Goal: Task Accomplishment & Management: Manage account settings

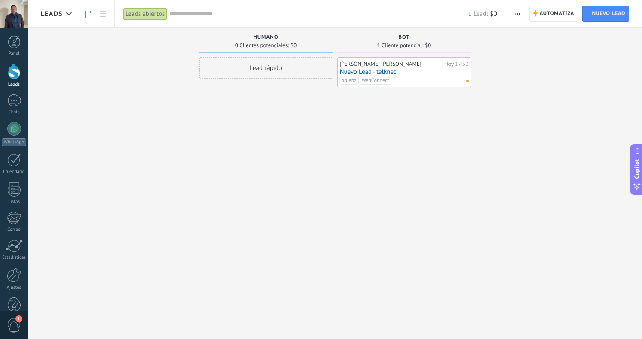
click at [411, 75] on link "Nuevo Lead - telknec" at bounding box center [404, 71] width 129 height 7
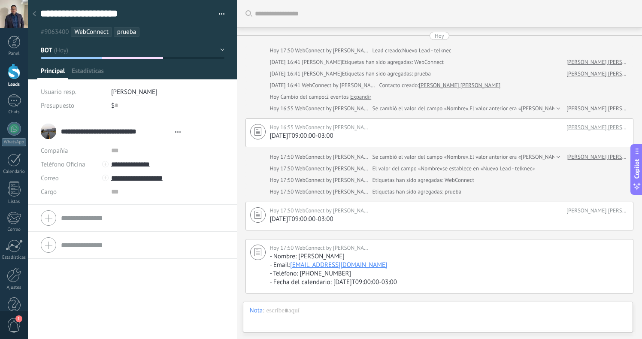
scroll to position [104, 0]
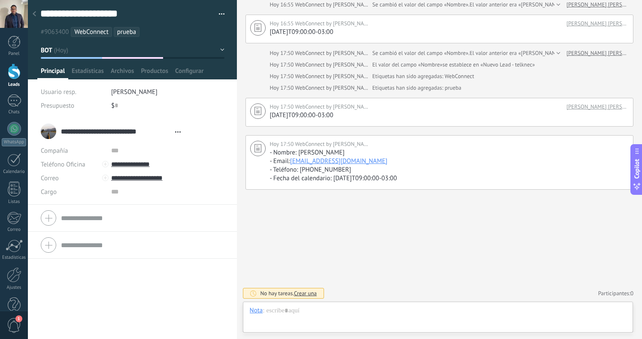
click at [218, 14] on button "button" at bounding box center [219, 14] width 12 height 13
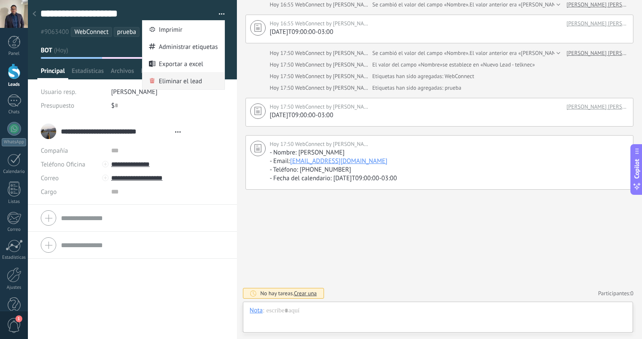
click at [180, 82] on span "Eliminar el lead" at bounding box center [180, 80] width 43 height 17
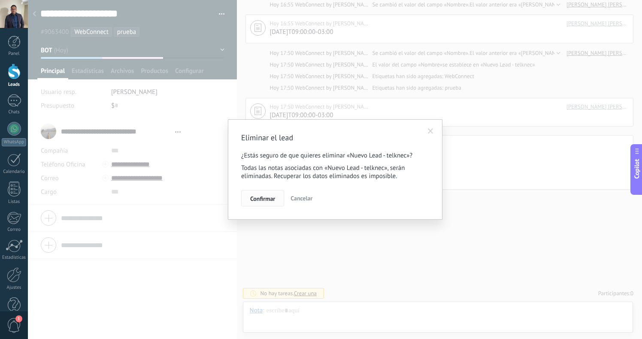
click at [269, 201] on span "Confirmar" at bounding box center [262, 199] width 25 height 6
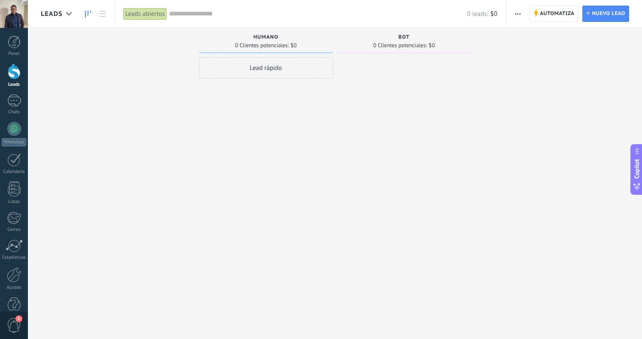
click at [613, 63] on div "Leads Entrantes Solicitudes: 0 0 0 0 0 0 0 0 0 HUMANO 0 Clientes potenciales: $…" at bounding box center [342, 156] width 602 height 256
click at [365, 103] on div at bounding box center [405, 170] width 134 height 227
